Goal: Task Accomplishment & Management: Use online tool/utility

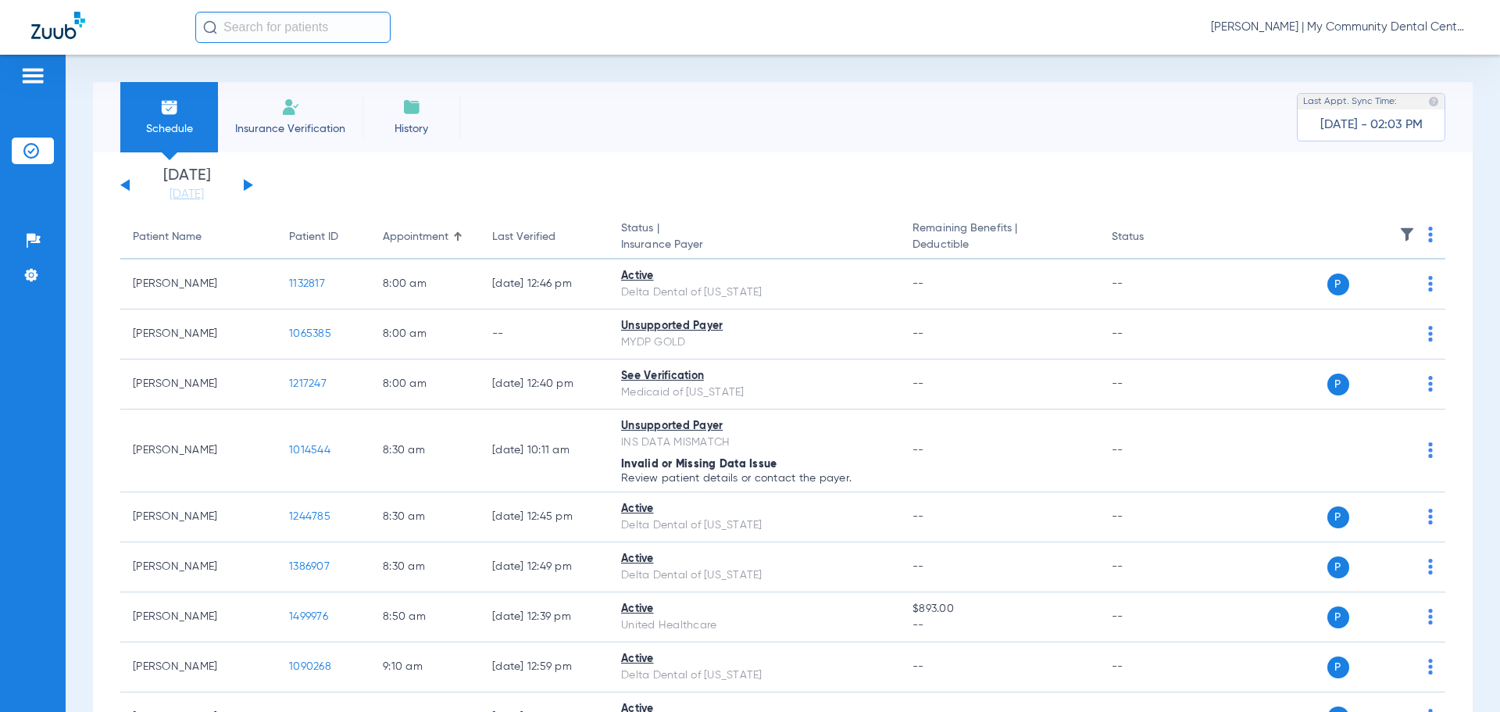
click at [244, 186] on button at bounding box center [248, 185] width 9 height 12
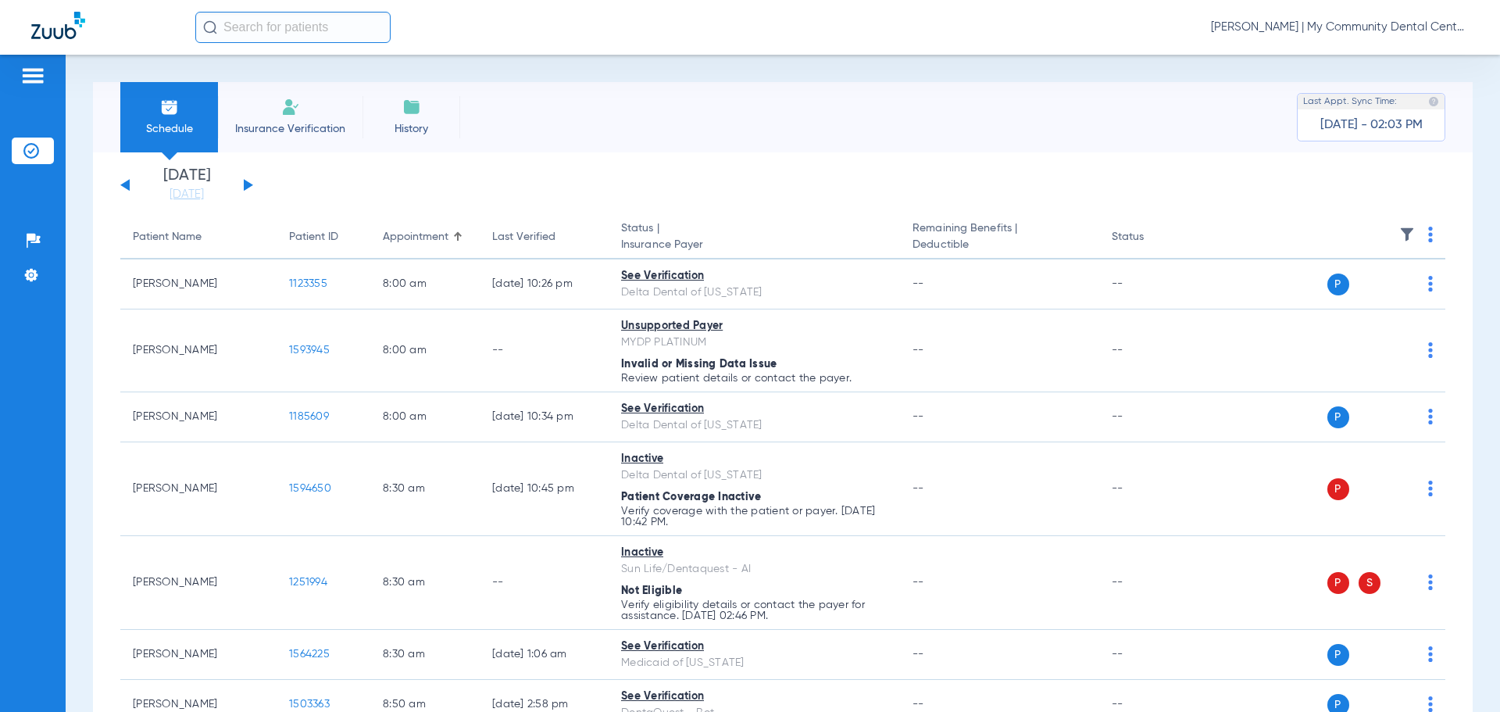
click at [1428, 231] on img at bounding box center [1430, 235] width 5 height 16
click at [1384, 298] on span "Verify All" at bounding box center [1359, 296] width 98 height 11
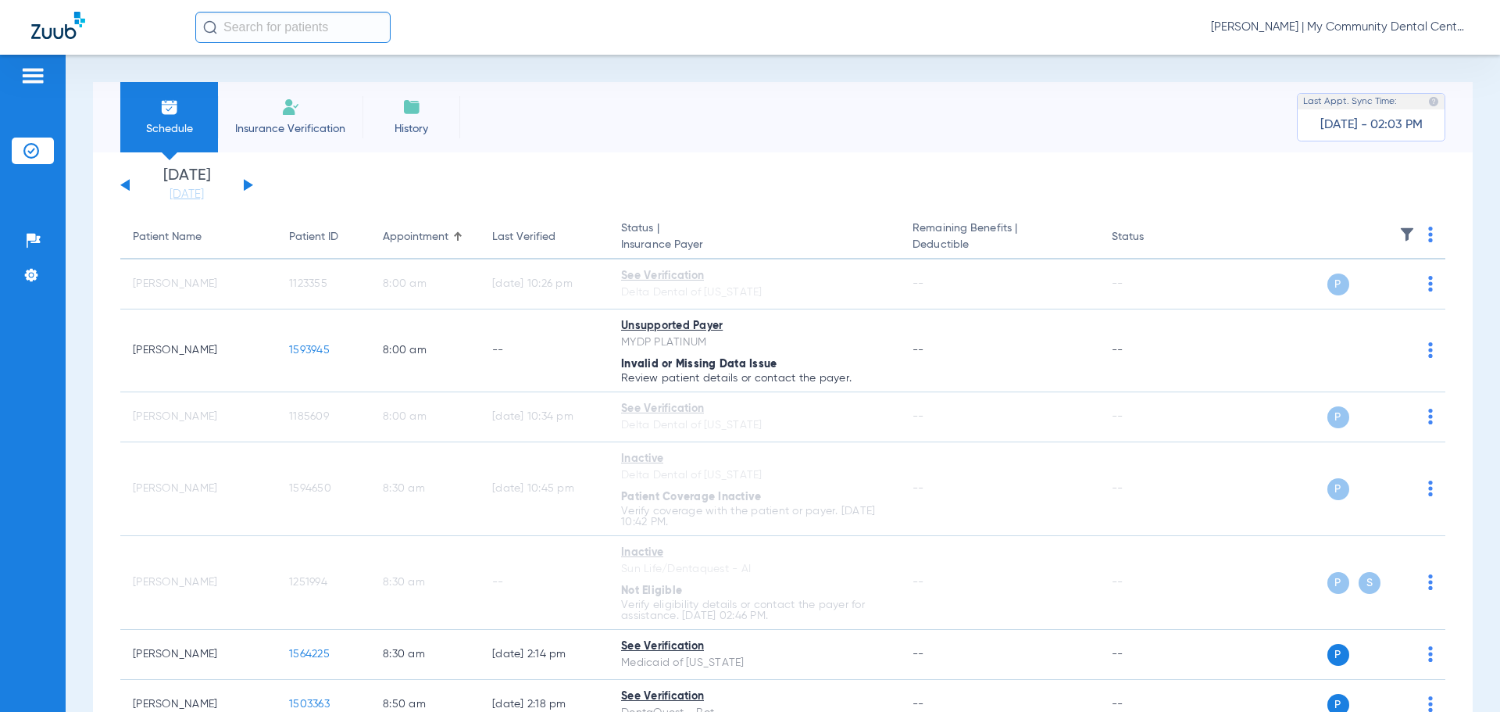
click at [130, 185] on div "[DATE] [DATE] [DATE] [DATE] [DATE] [DATE] [DATE] [DATE] [DATE] [DATE] [DATE] [D…" at bounding box center [186, 185] width 133 height 34
click at [123, 188] on div "[DATE] [DATE] [DATE] [DATE] [DATE] [DATE] [DATE] [DATE] [DATE] [DATE] [DATE] [D…" at bounding box center [186, 185] width 133 height 34
click at [124, 184] on button at bounding box center [124, 185] width 9 height 12
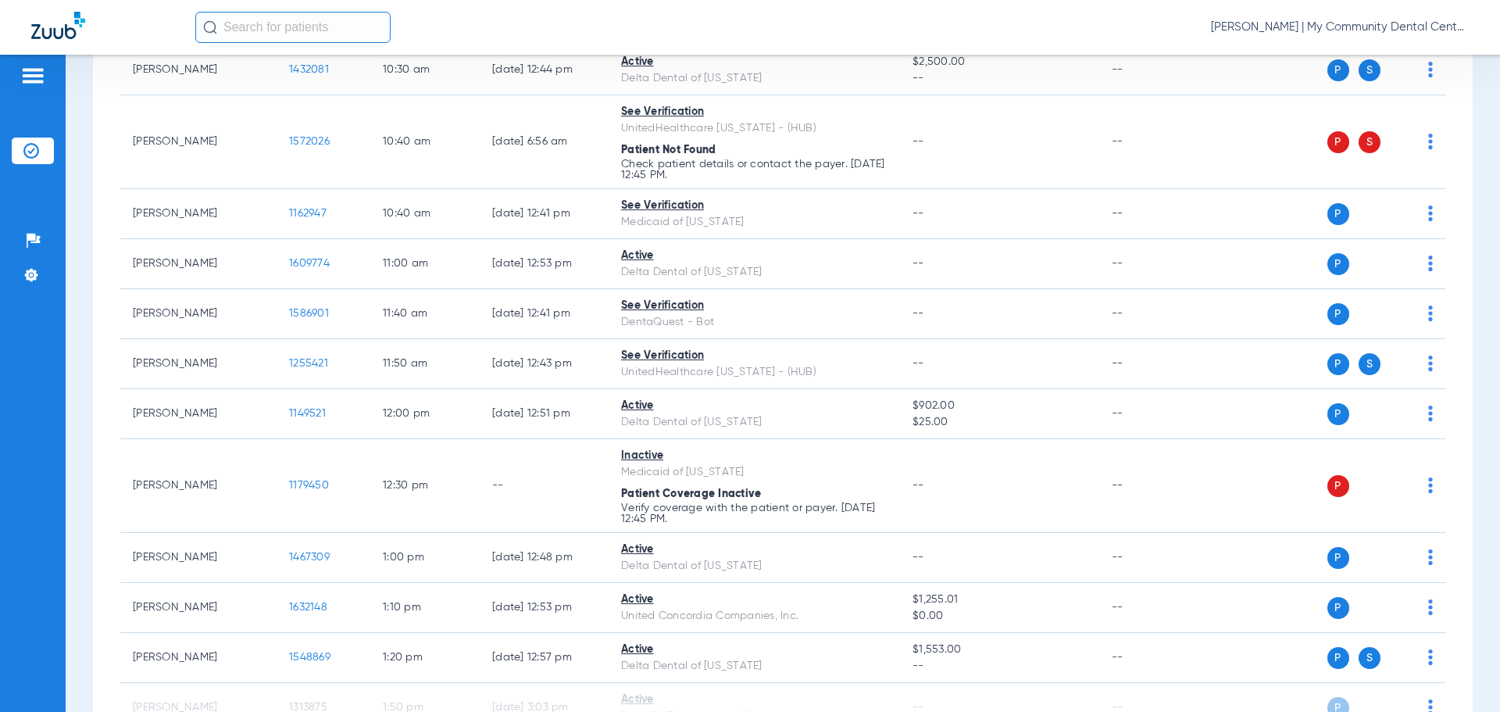
scroll to position [859, 0]
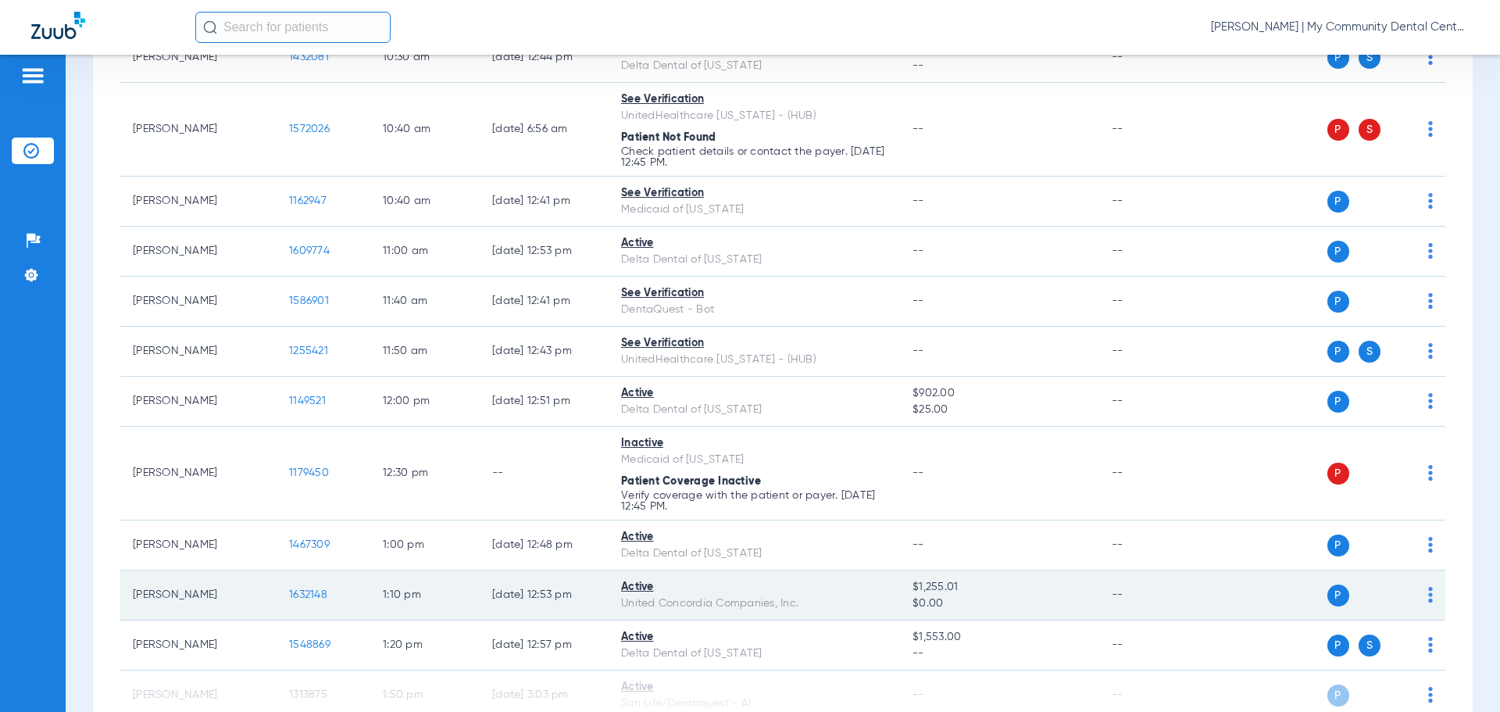
click at [321, 591] on span "1632148" at bounding box center [308, 594] width 38 height 11
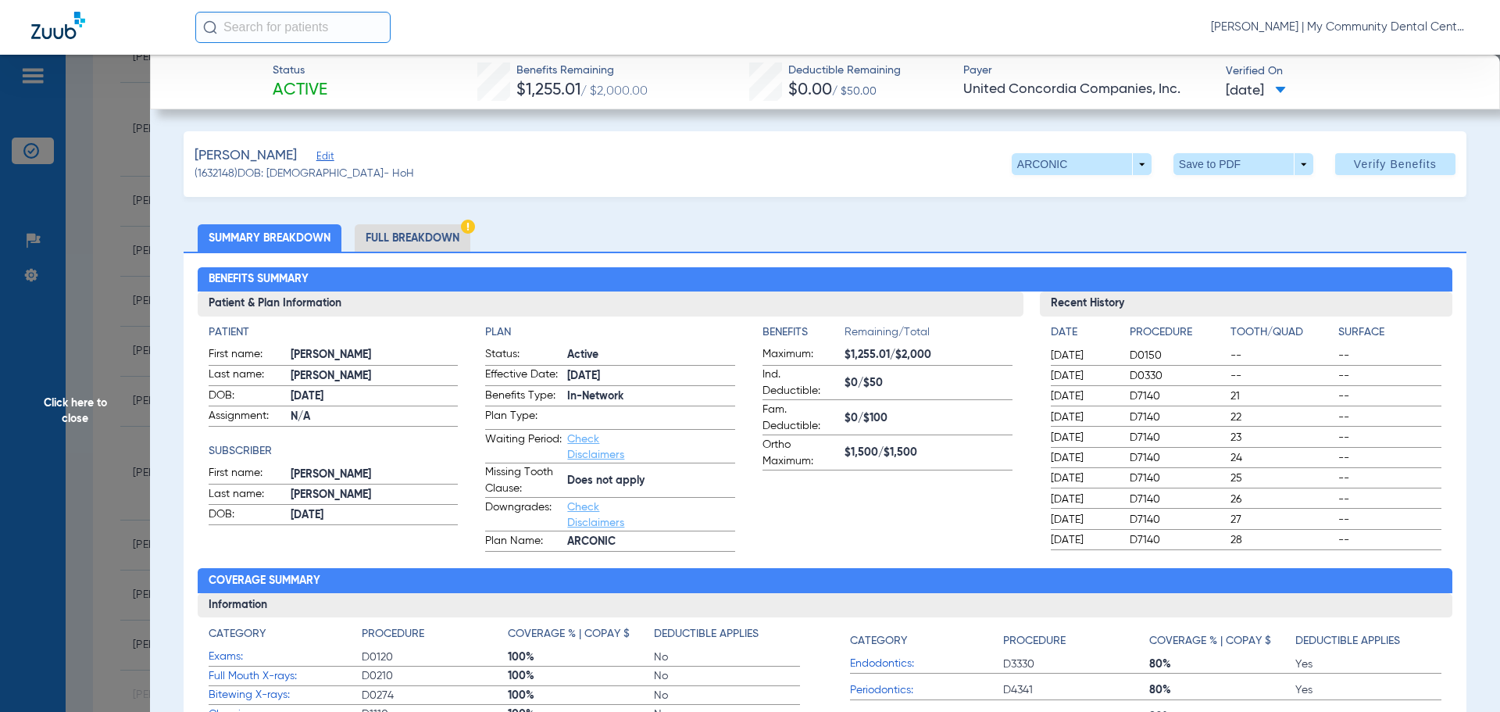
click at [436, 238] on li "Full Breakdown" at bounding box center [413, 237] width 116 height 27
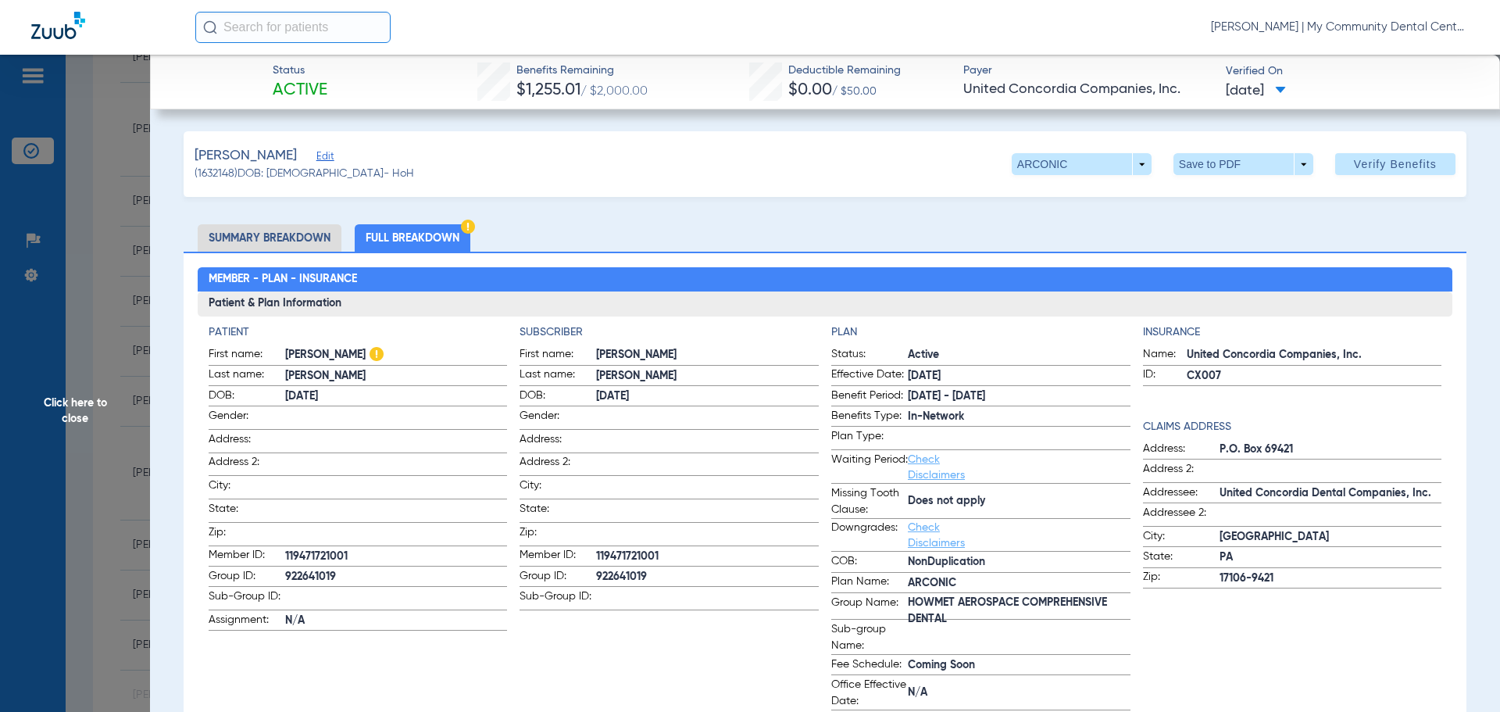
click at [64, 391] on span "Click here to close" at bounding box center [75, 411] width 150 height 712
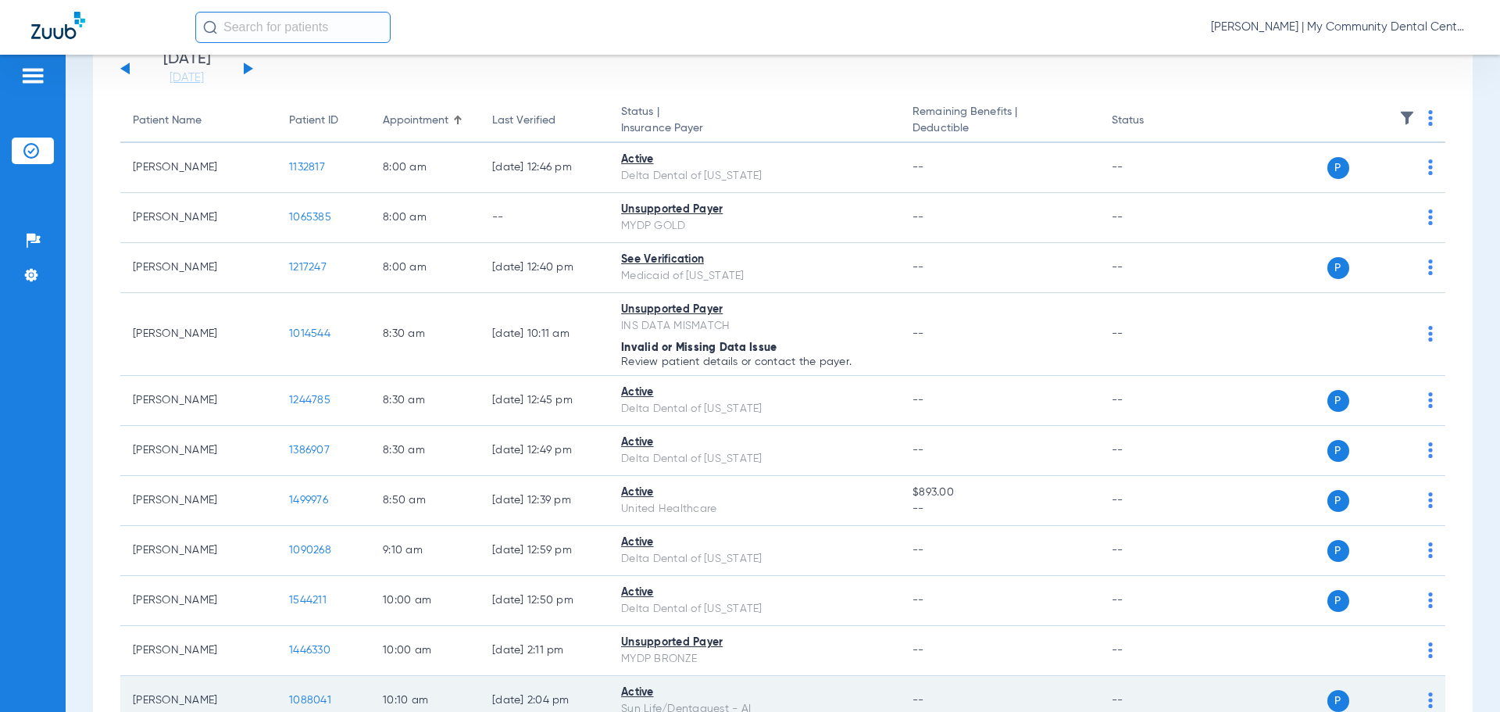
scroll to position [0, 0]
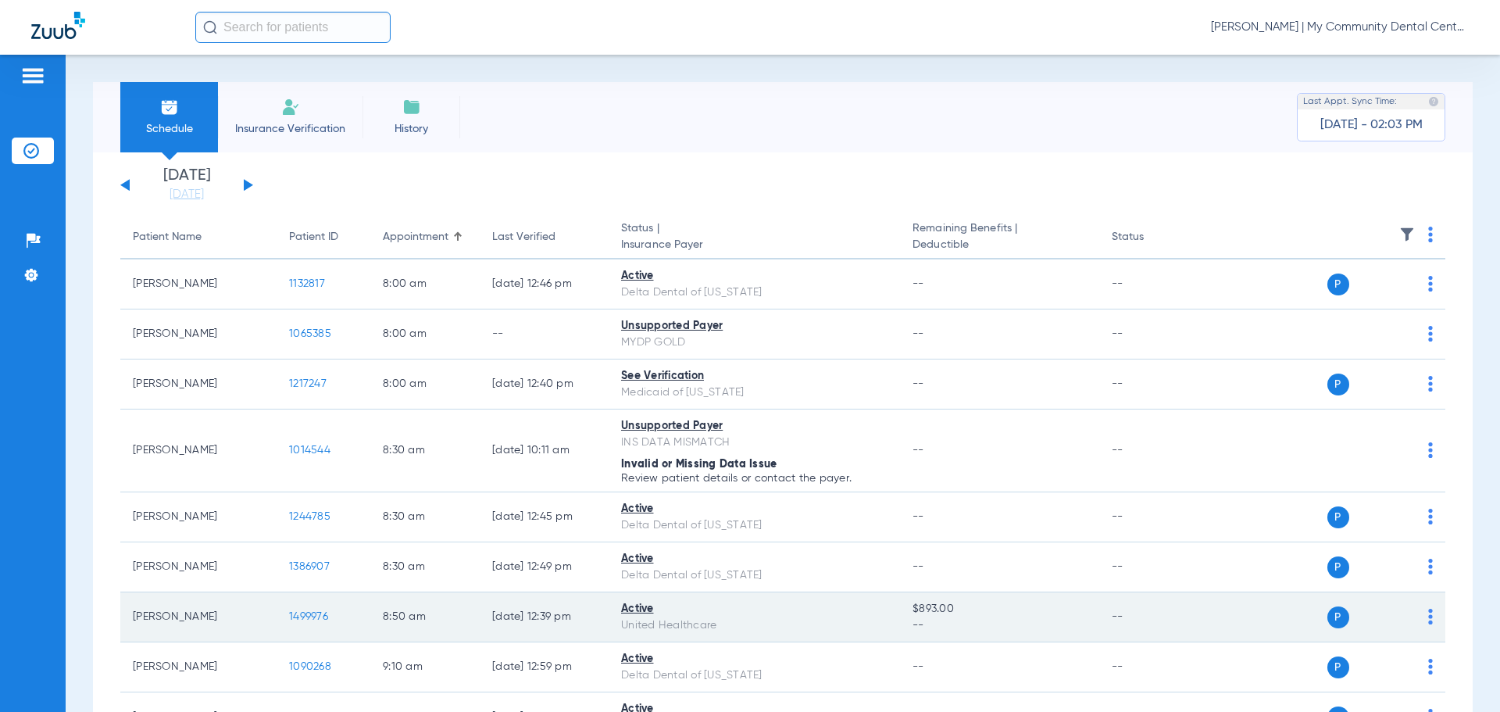
click at [297, 611] on span "1499976" at bounding box center [308, 616] width 39 height 11
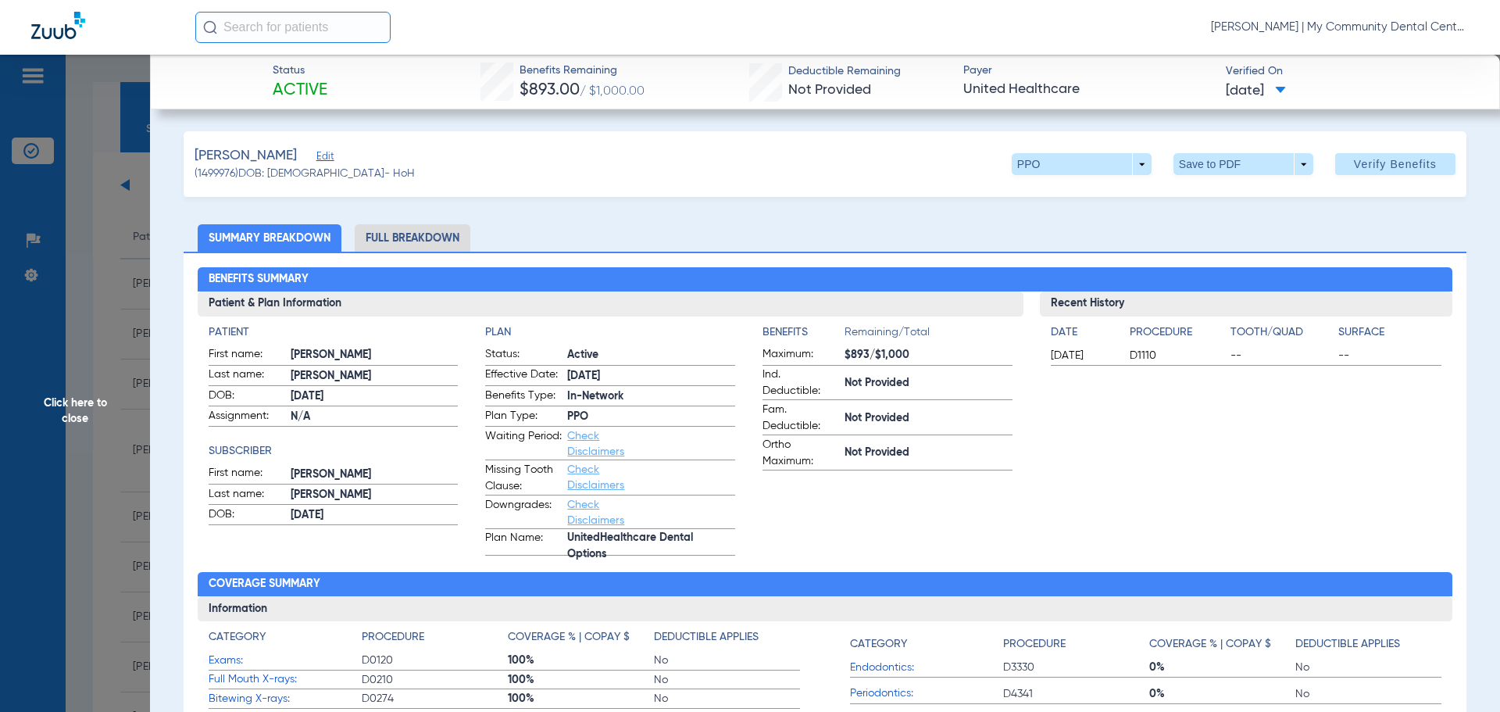
click at [446, 227] on li "Full Breakdown" at bounding box center [413, 237] width 116 height 27
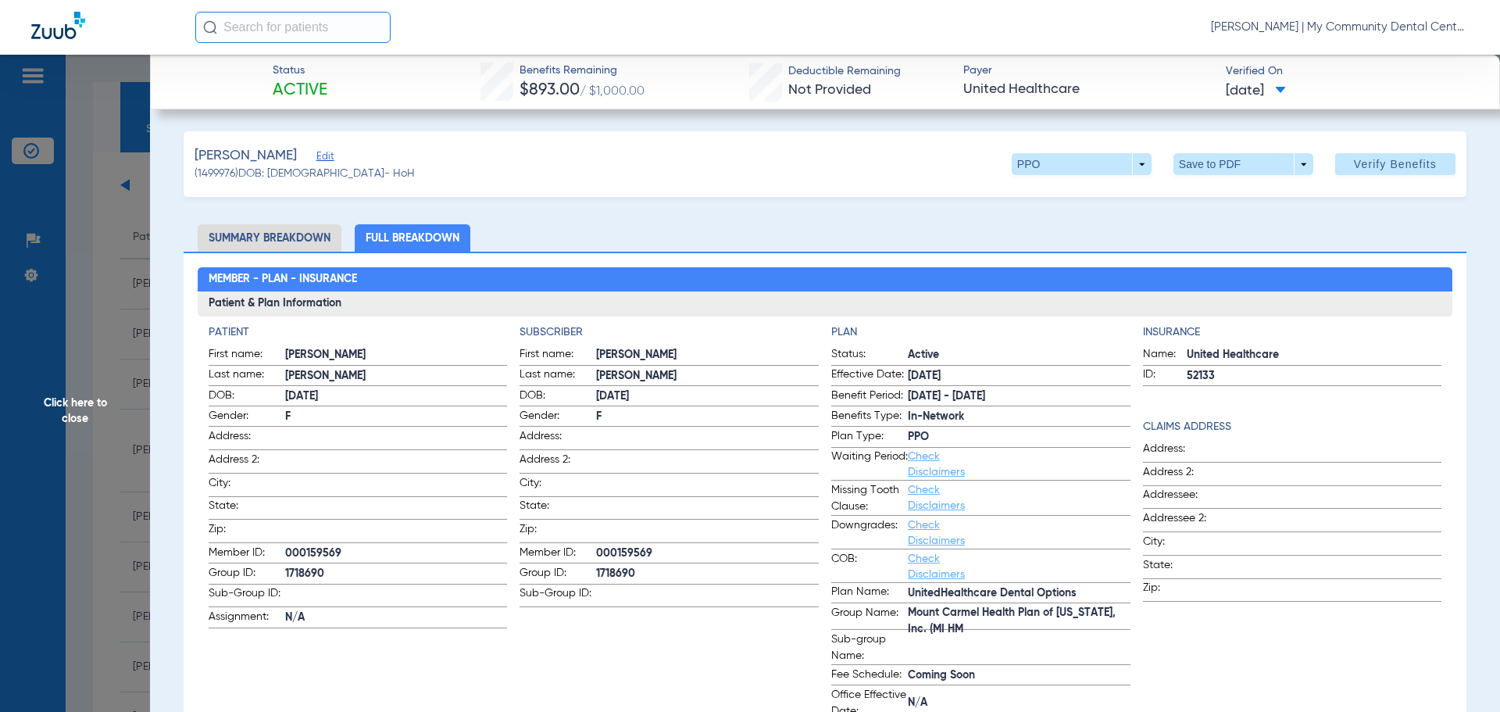
click at [85, 402] on span "Click here to close" at bounding box center [75, 411] width 150 height 712
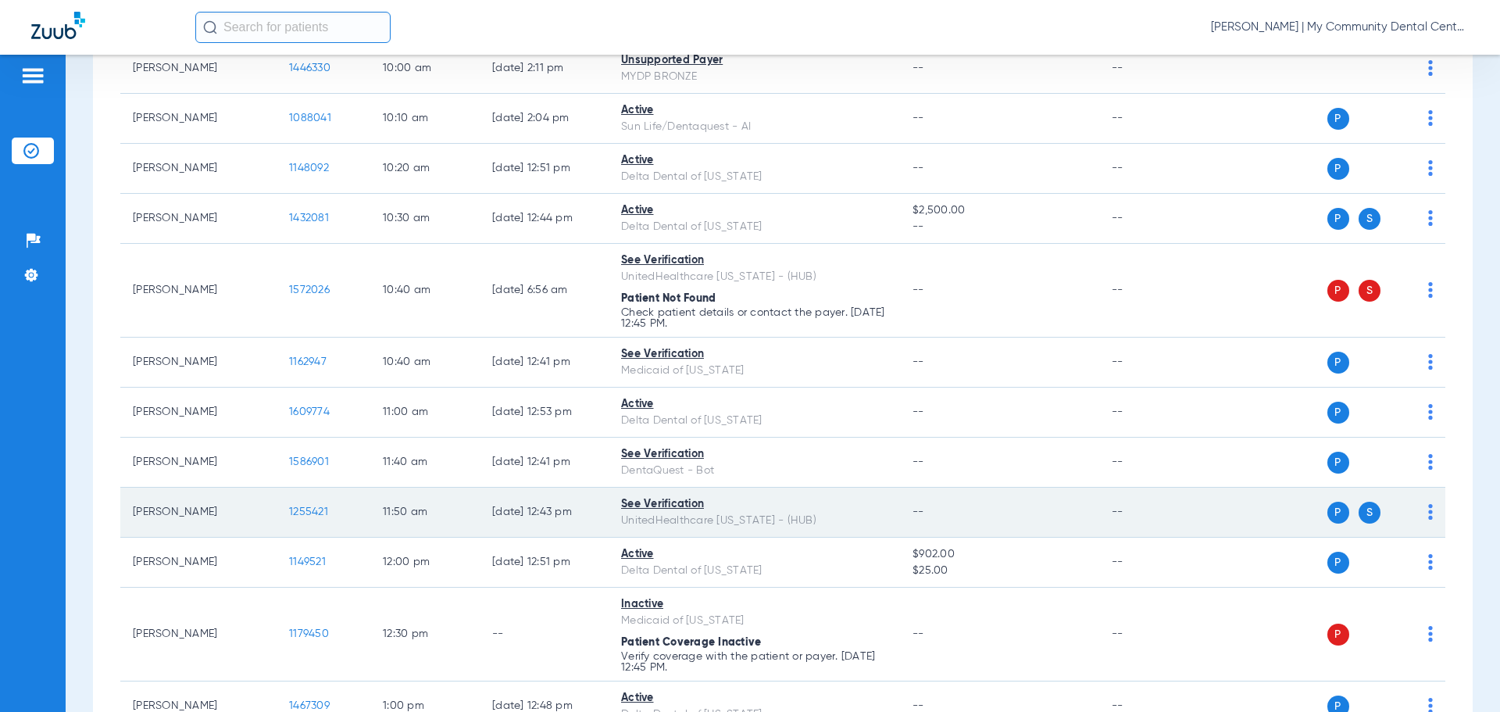
scroll to position [703, 0]
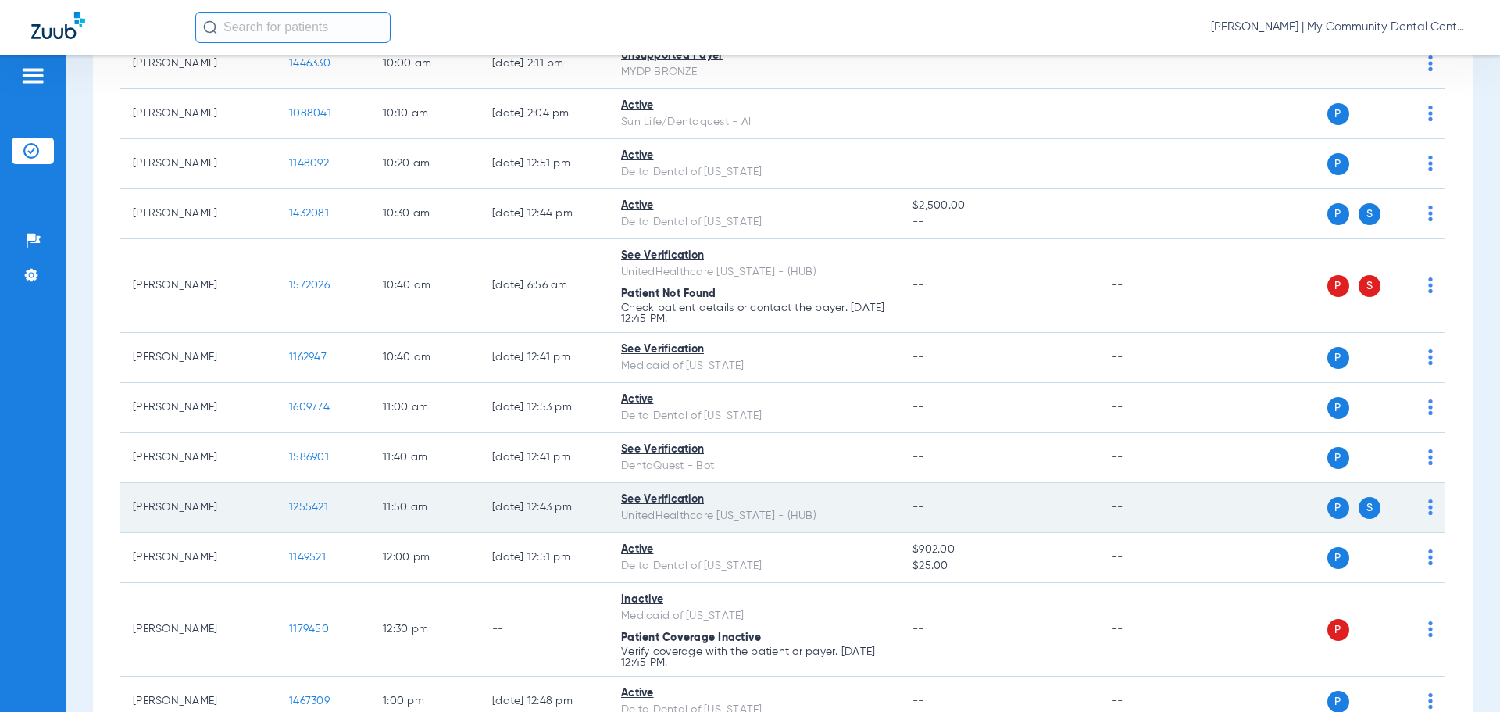
click at [316, 508] on span "1255421" at bounding box center [308, 507] width 39 height 11
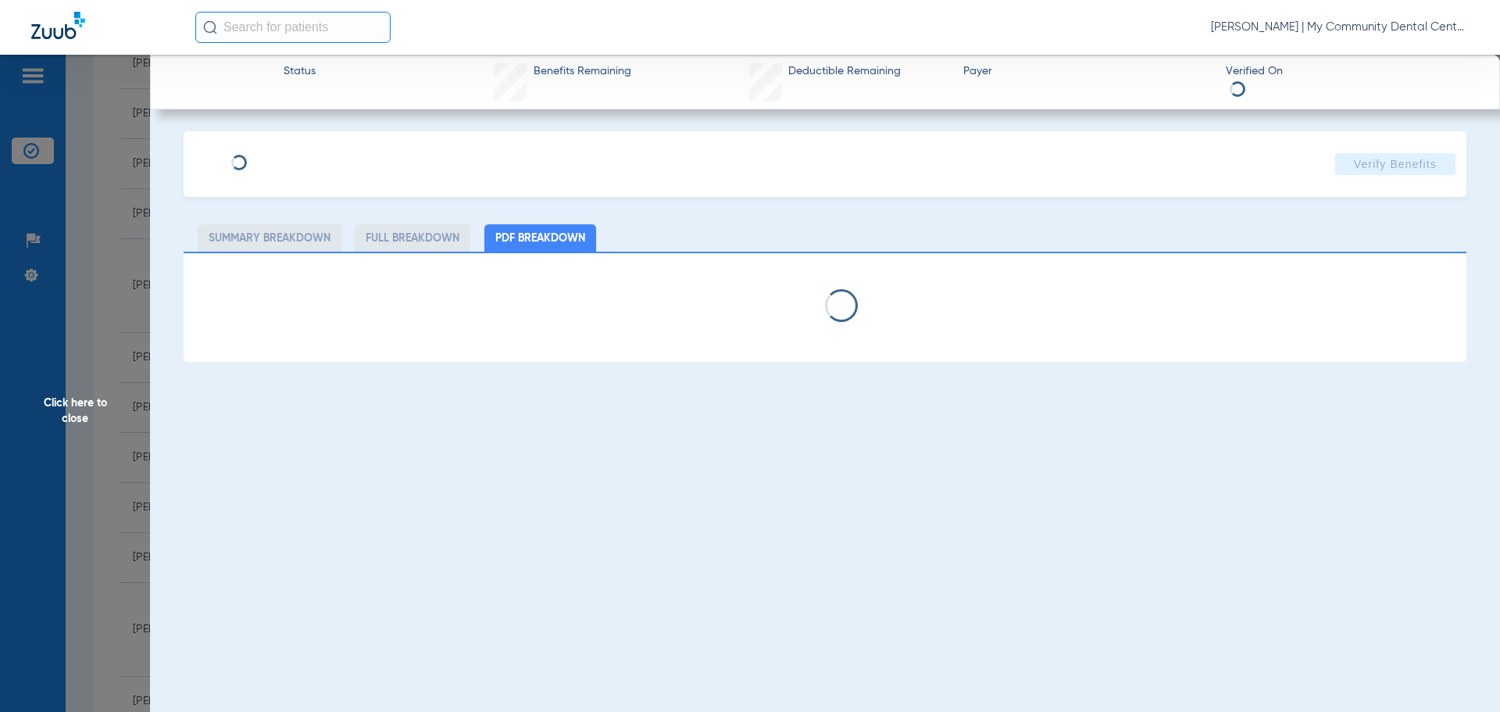
select select "page-width"
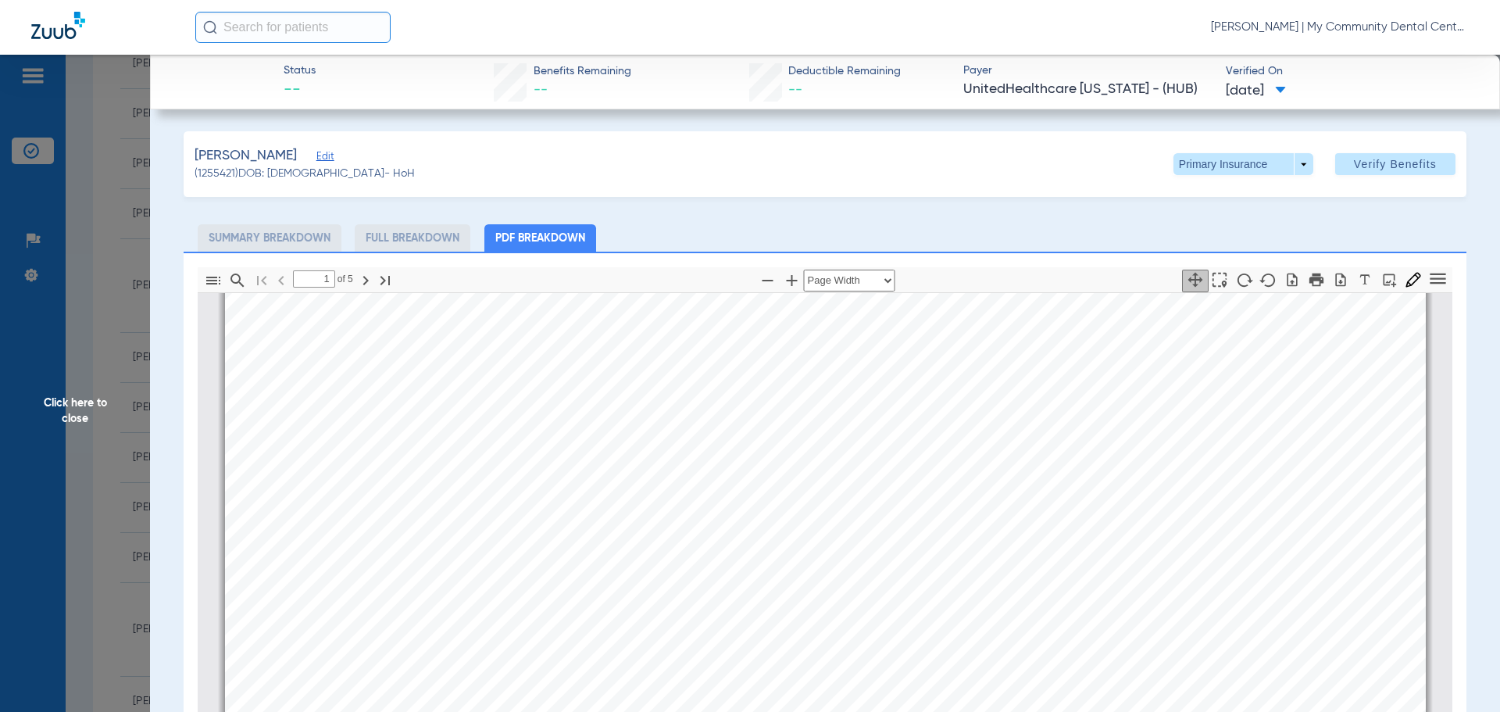
scroll to position [1258, 0]
type input "2"
click at [1290, 163] on span at bounding box center [1243, 164] width 140 height 22
click at [1212, 226] on span "Secondary Insurance" at bounding box center [1226, 226] width 103 height 11
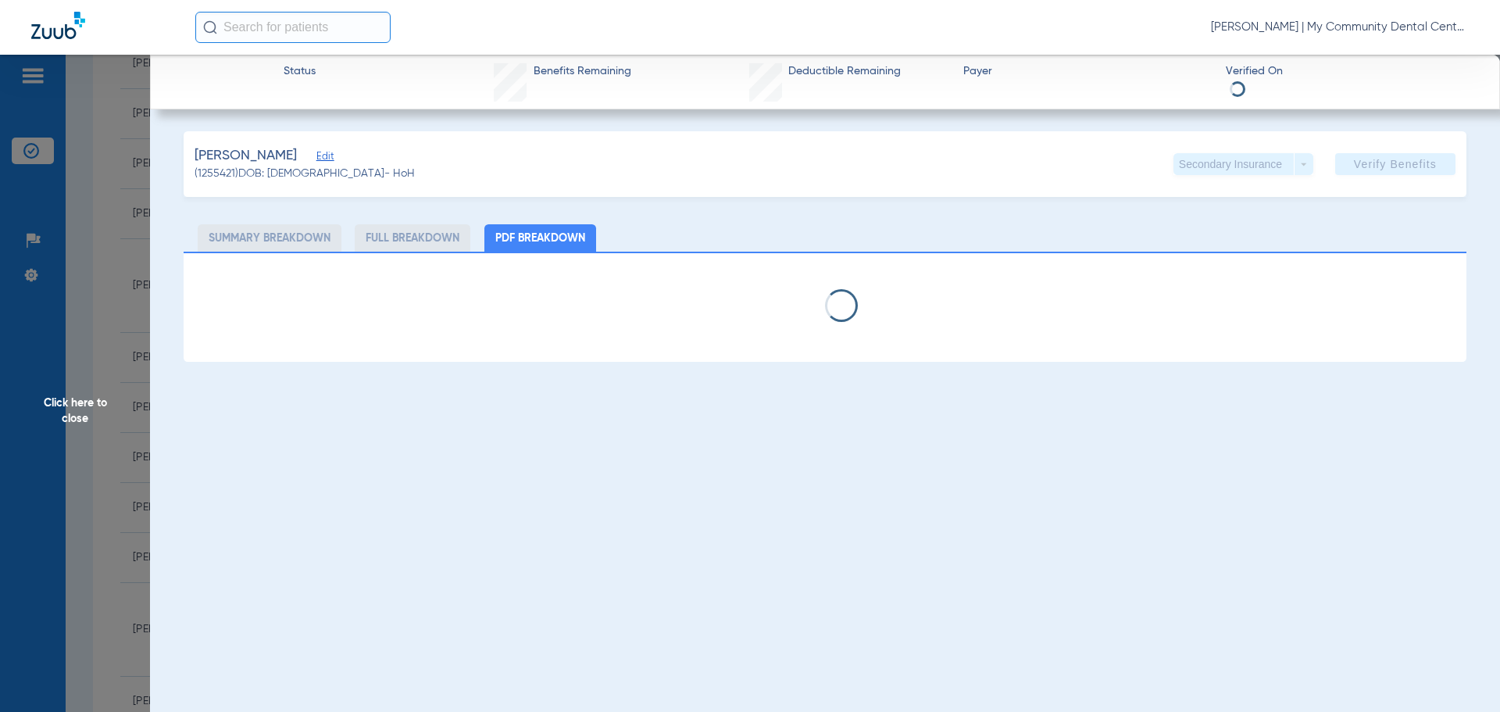
select select "page-width"
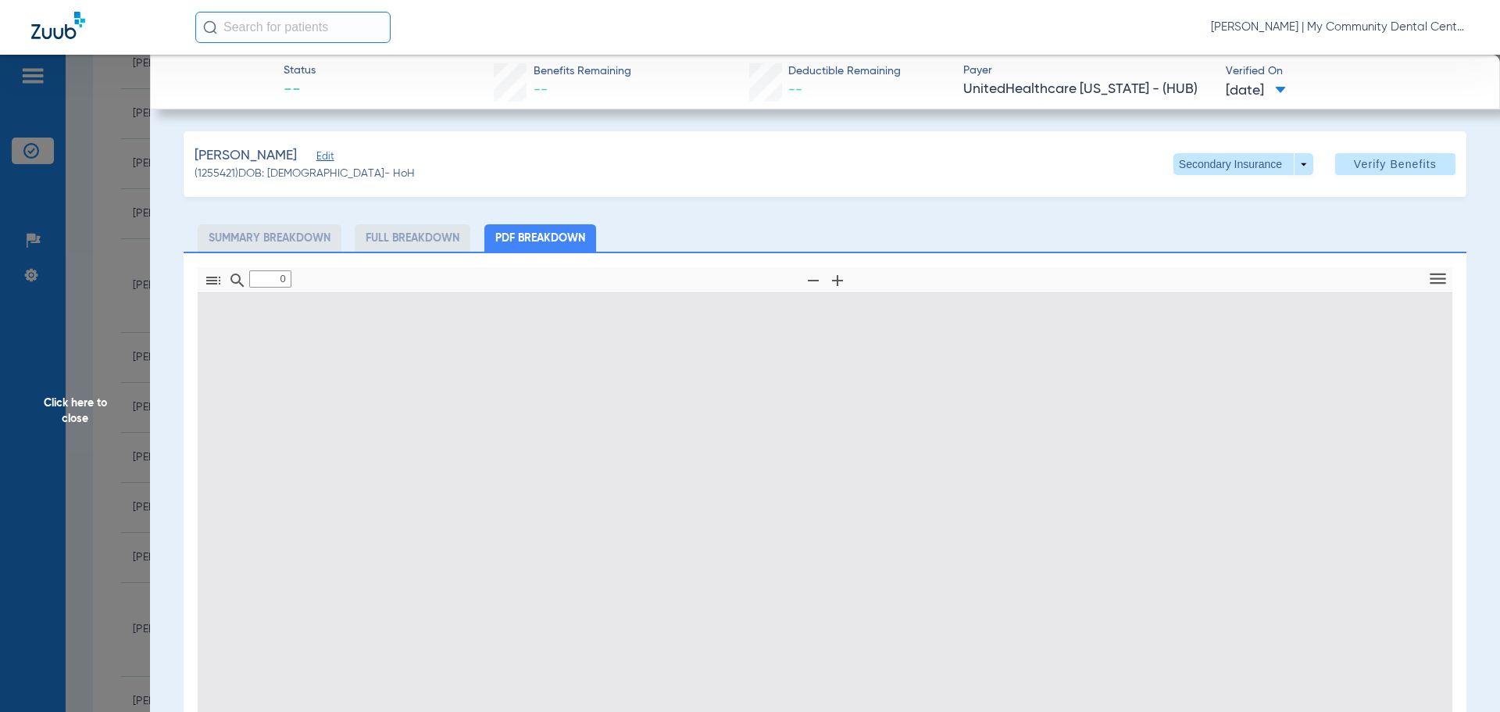
type input "1"
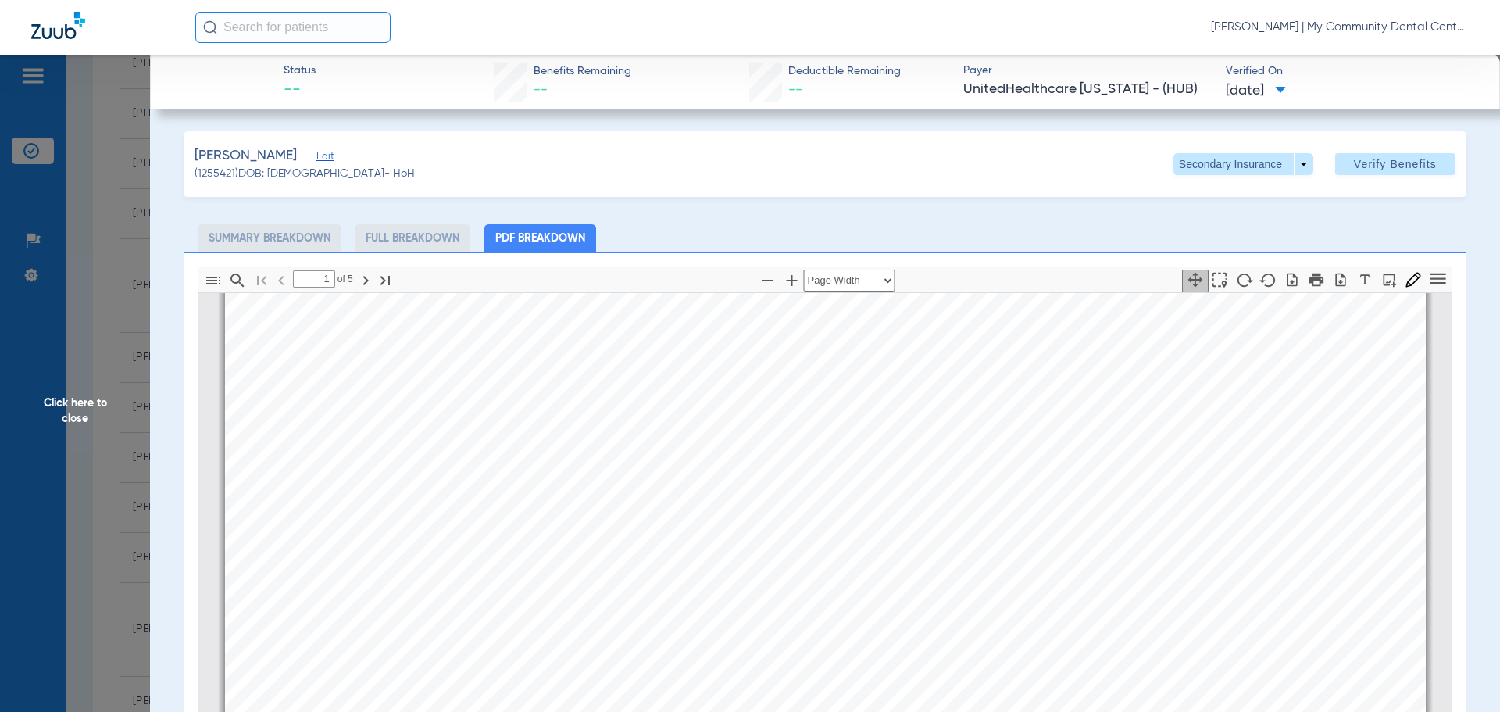
scroll to position [226, 0]
